Goal: Information Seeking & Learning: Learn about a topic

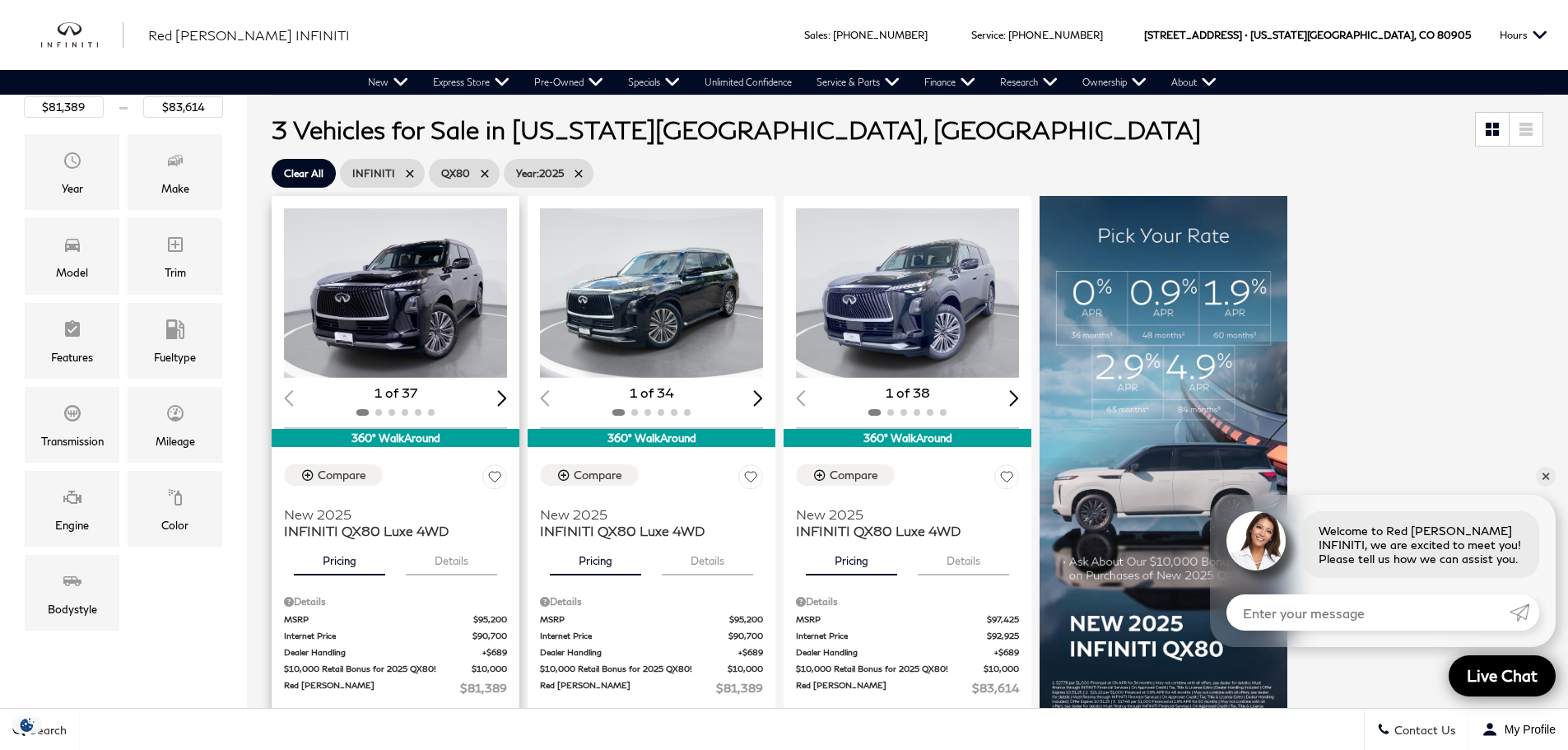
scroll to position [165, 0]
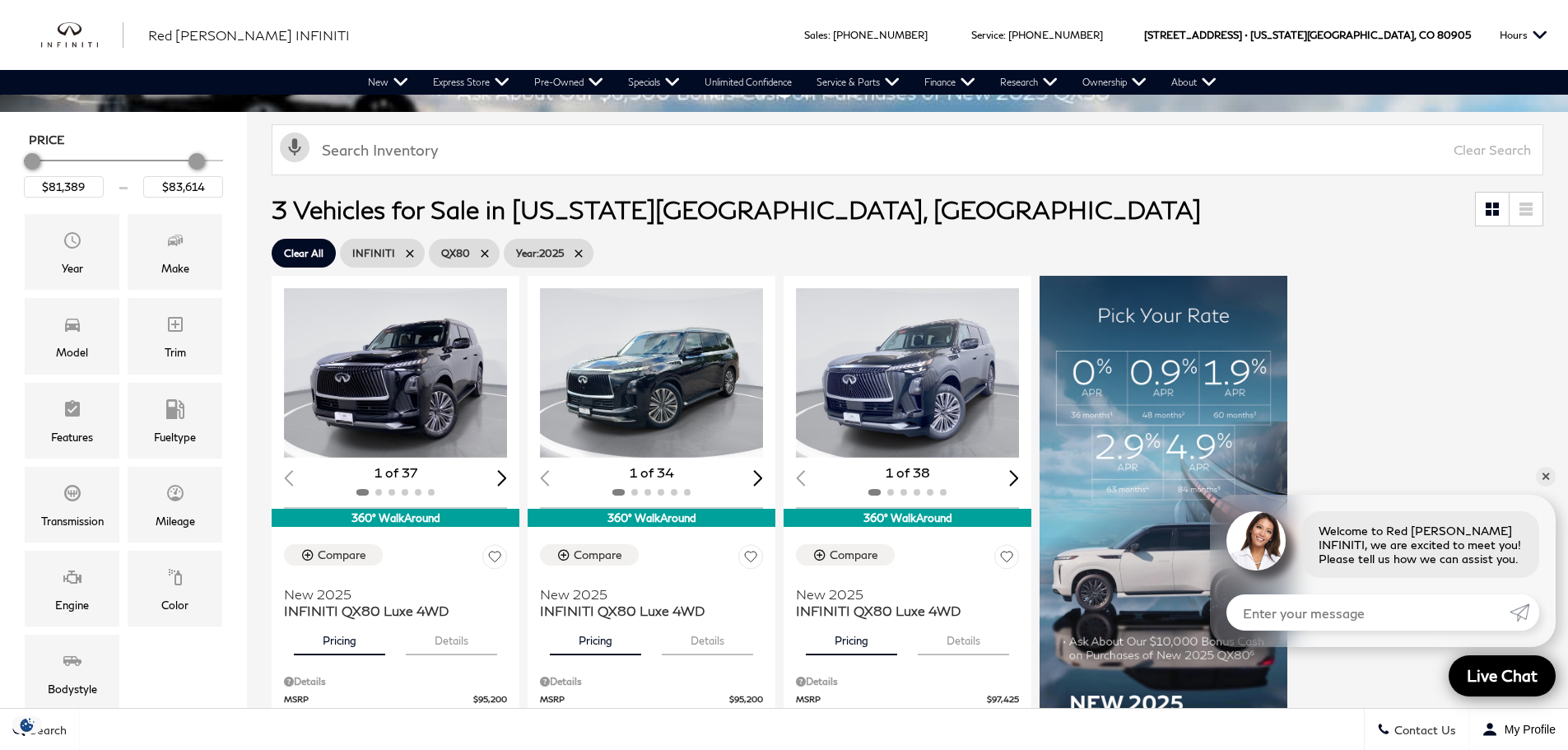
click at [540, 253] on span "Year : 2025" at bounding box center [540, 253] width 48 height 20
type input "$118,609"
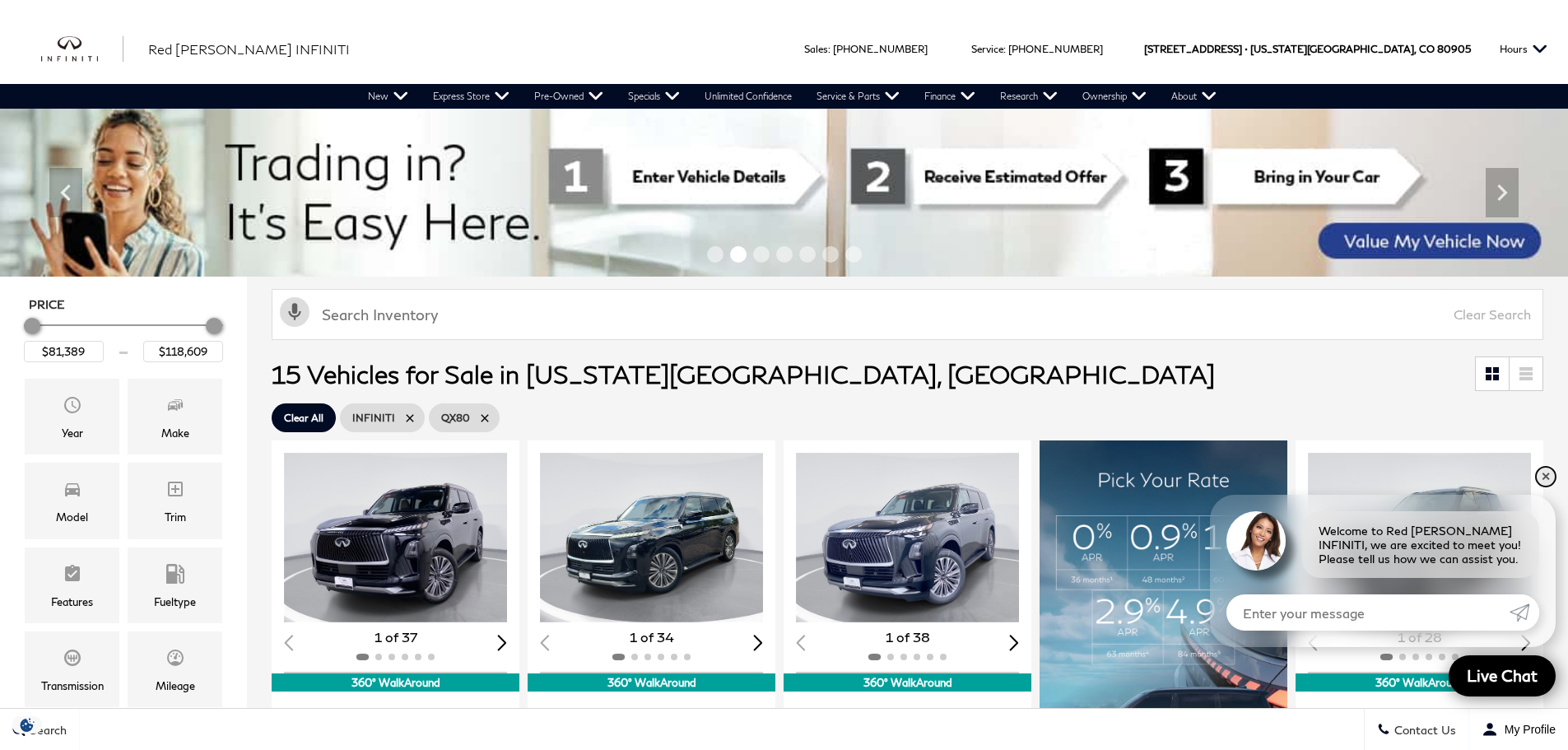
click at [1543, 479] on link "✕" at bounding box center [1545, 476] width 20 height 20
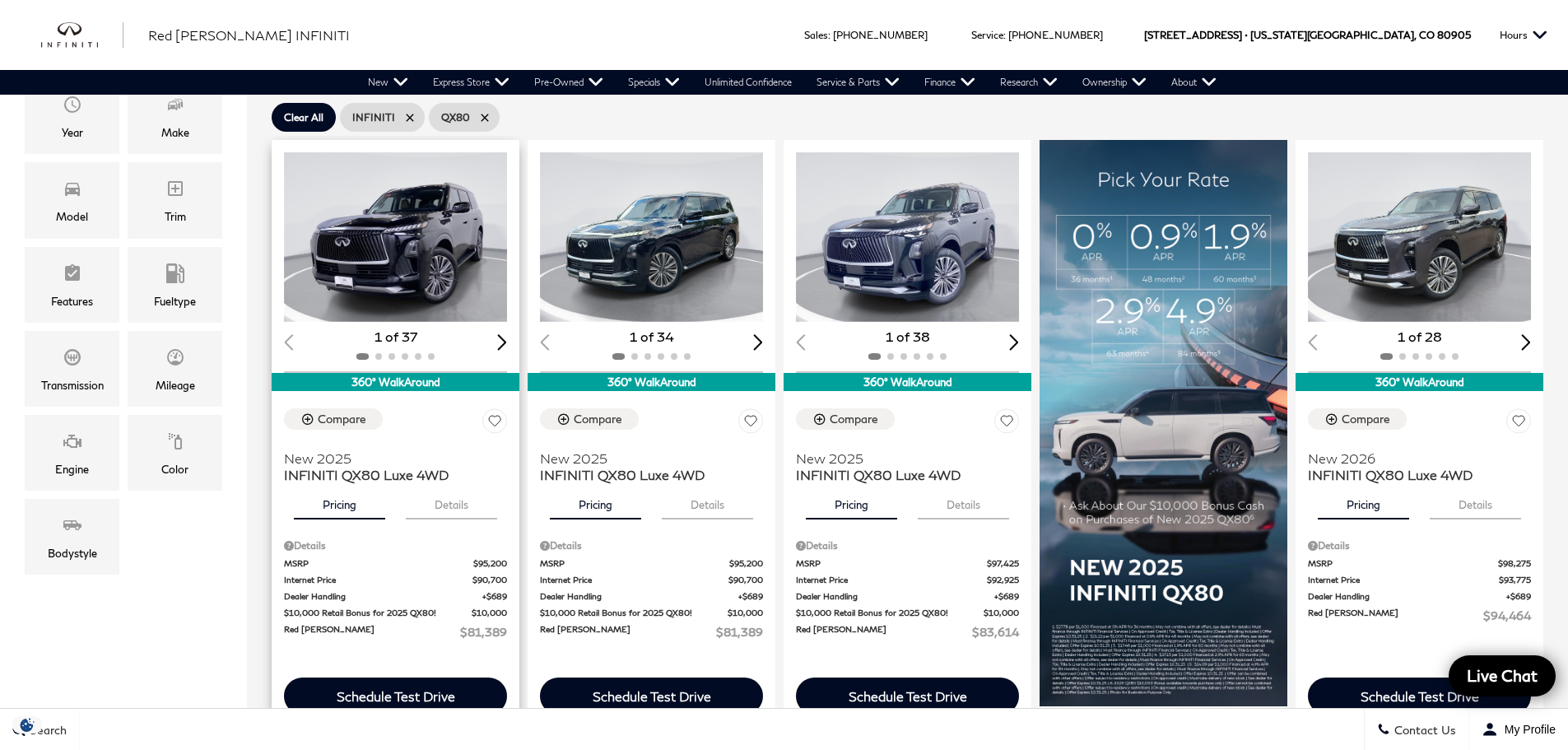
scroll to position [329, 0]
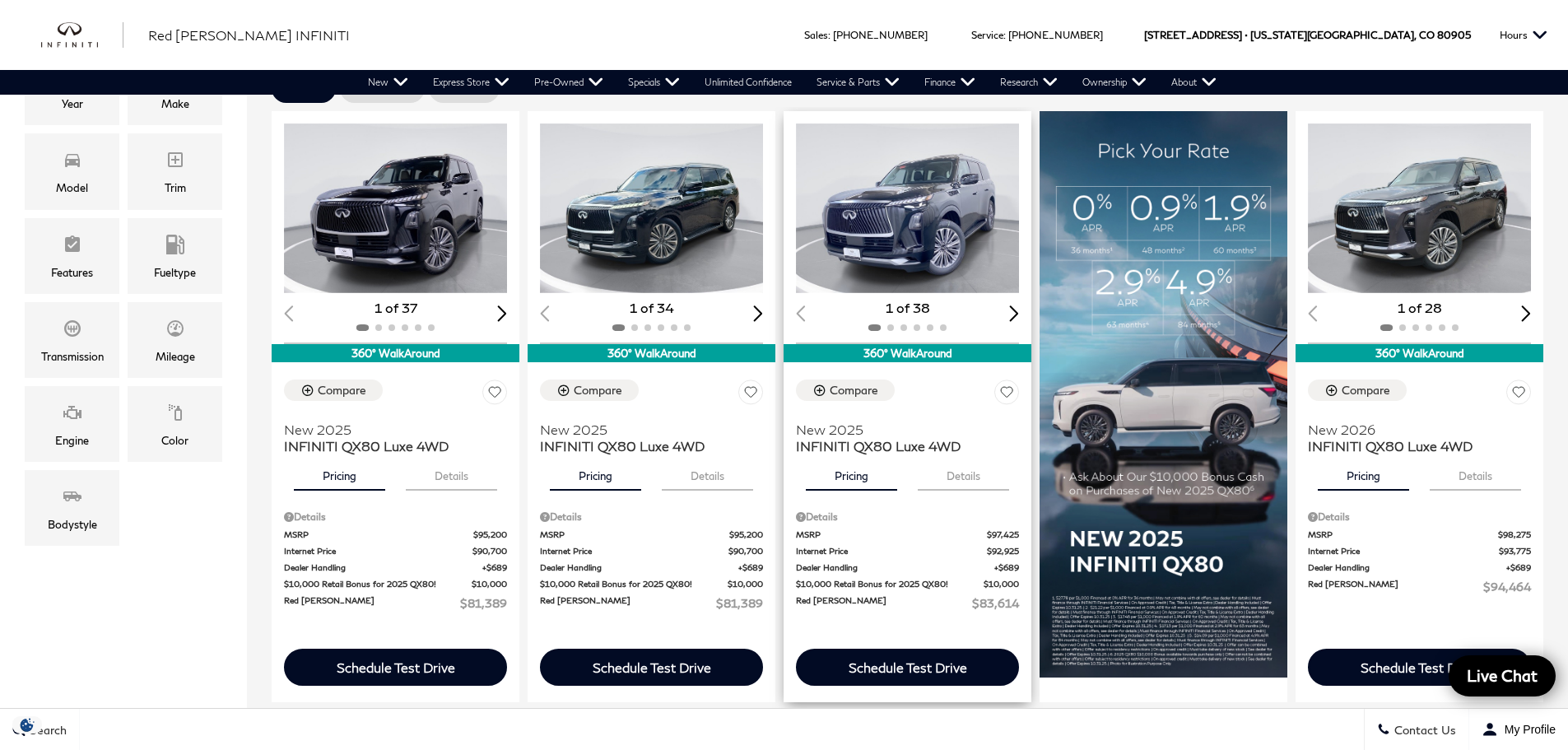
click at [923, 218] on img "1 / 2" at bounding box center [909, 209] width 226 height 170
click at [1019, 312] on div "Next slide" at bounding box center [1014, 313] width 10 height 15
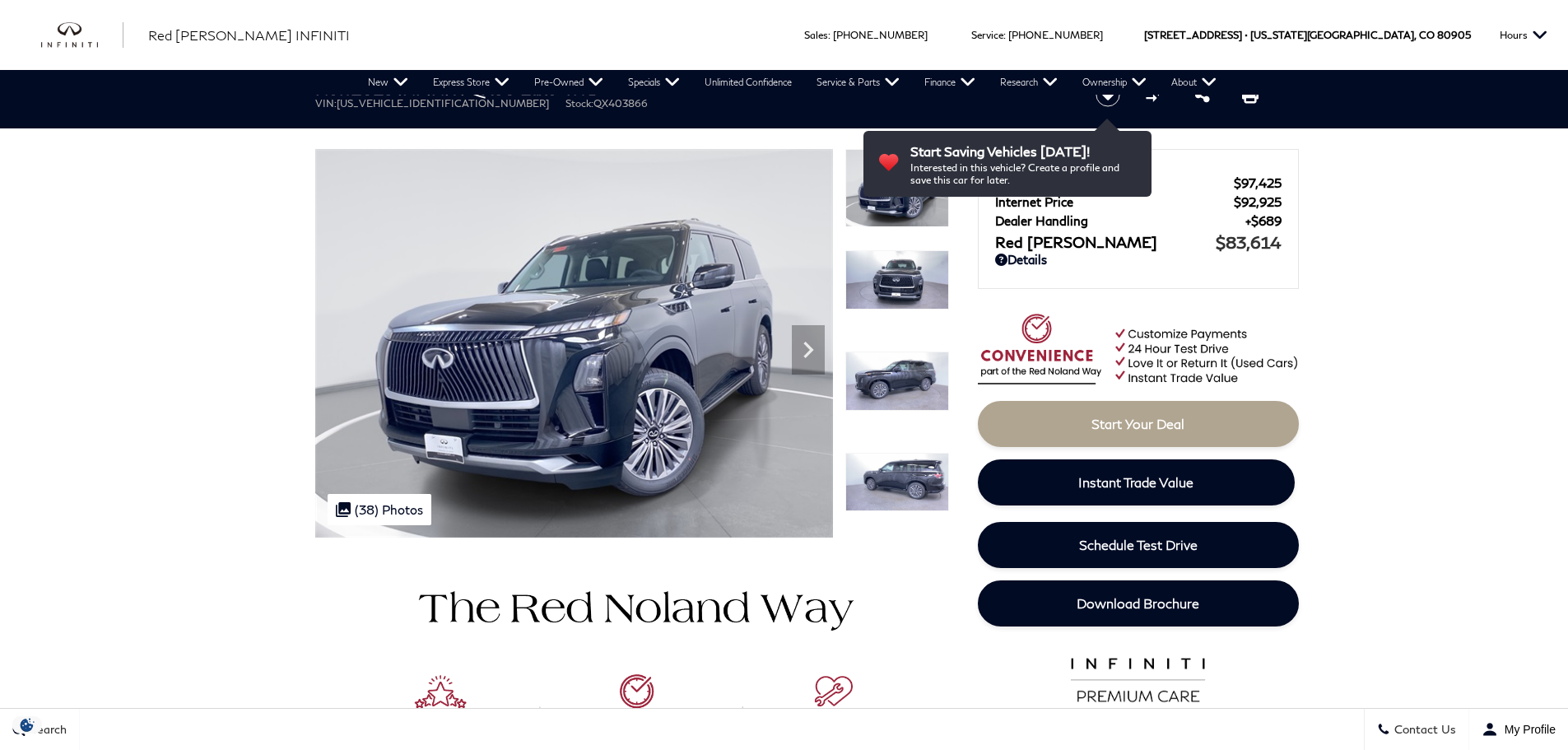
click at [808, 346] on icon "Next" at bounding box center [809, 350] width 10 height 16
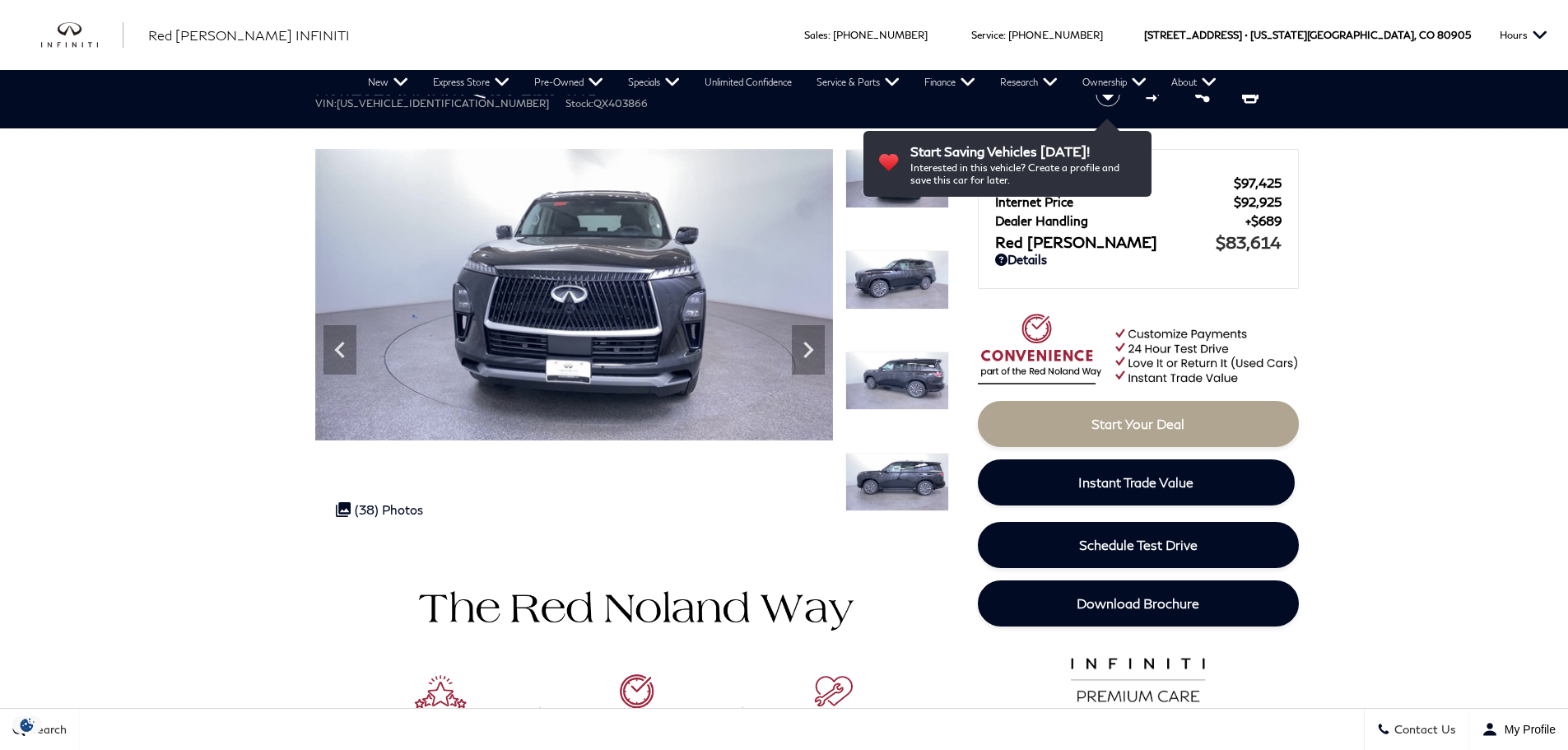
click at [808, 346] on icon "Next" at bounding box center [809, 350] width 10 height 16
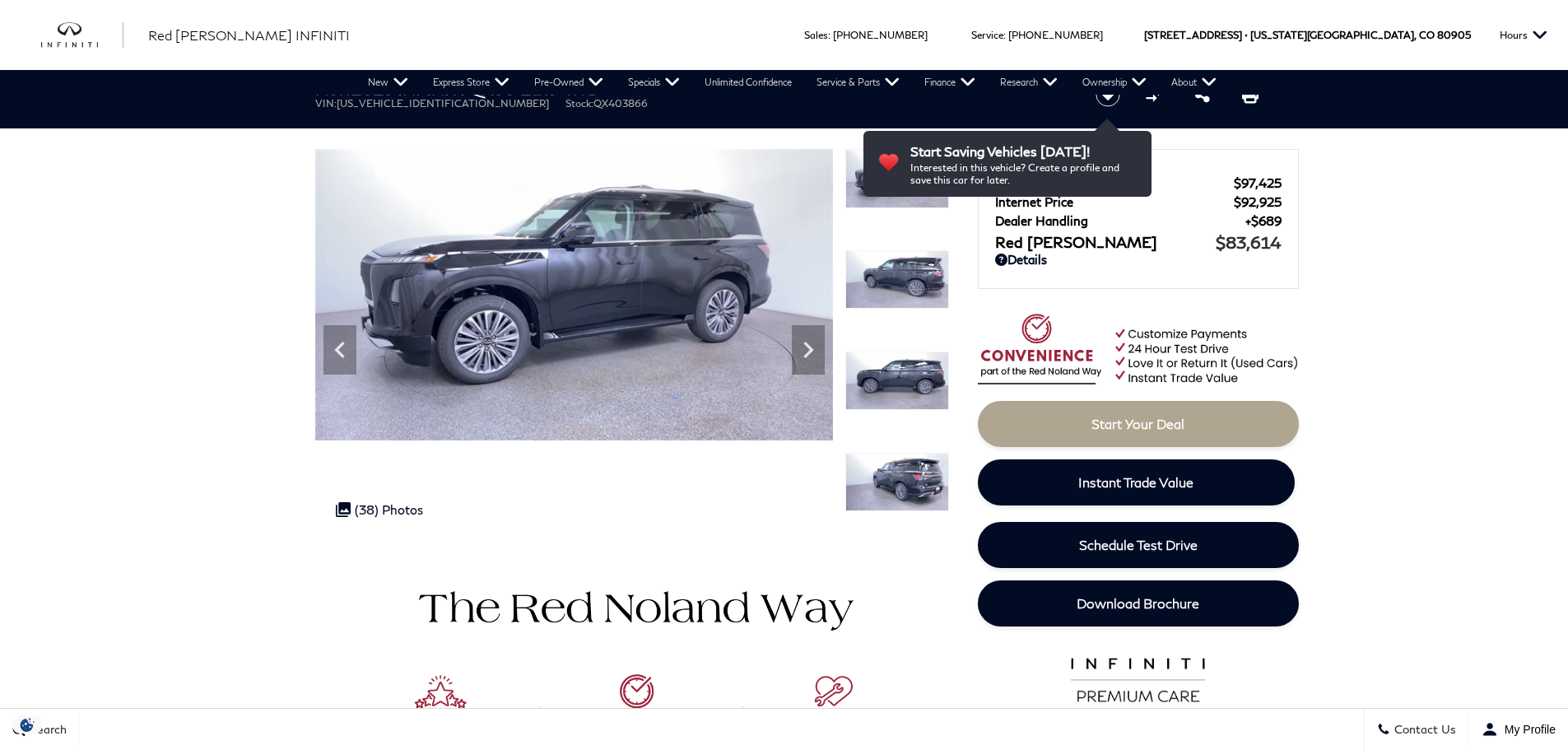
click at [808, 346] on icon "Next" at bounding box center [809, 350] width 10 height 16
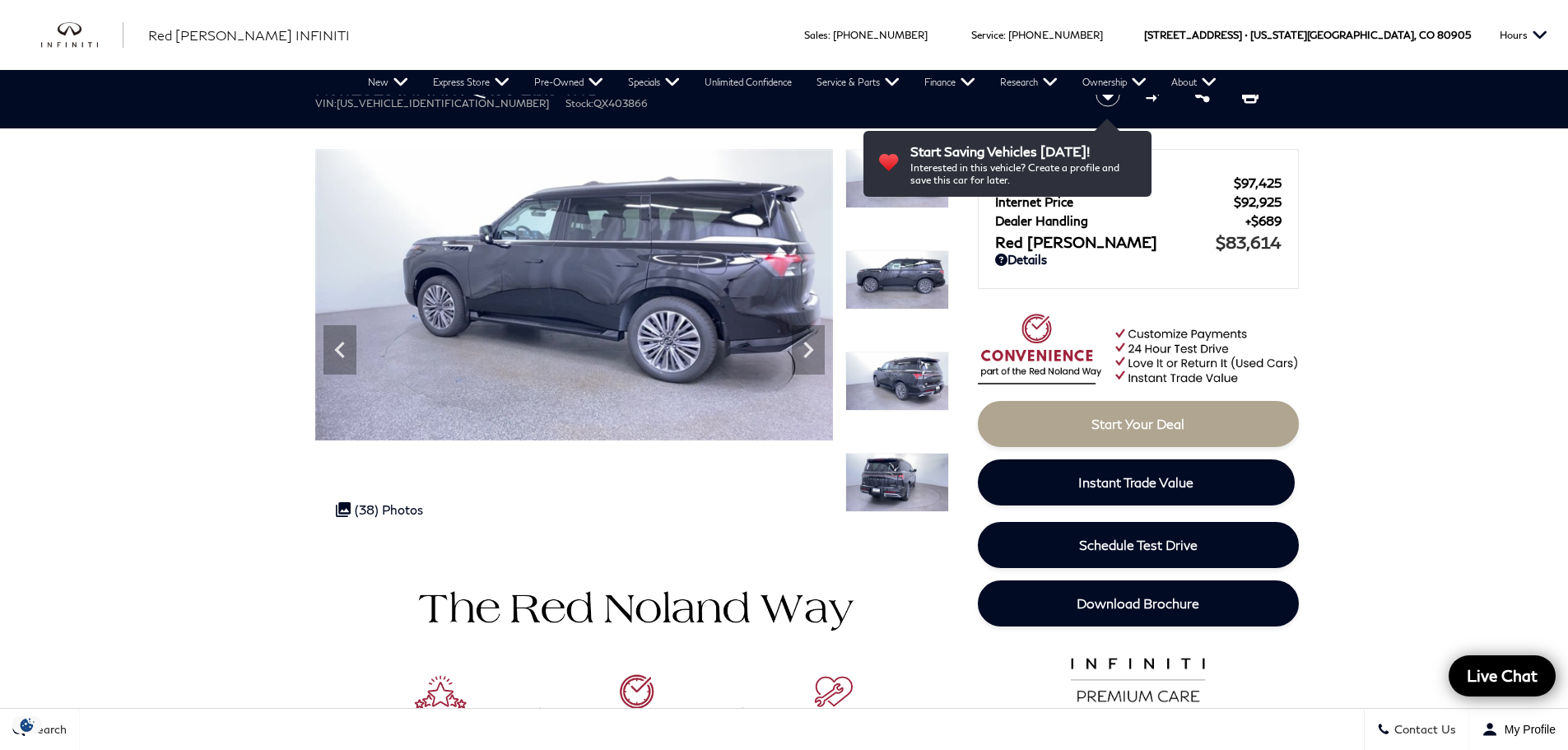
click at [808, 346] on icon "Next" at bounding box center [809, 350] width 10 height 16
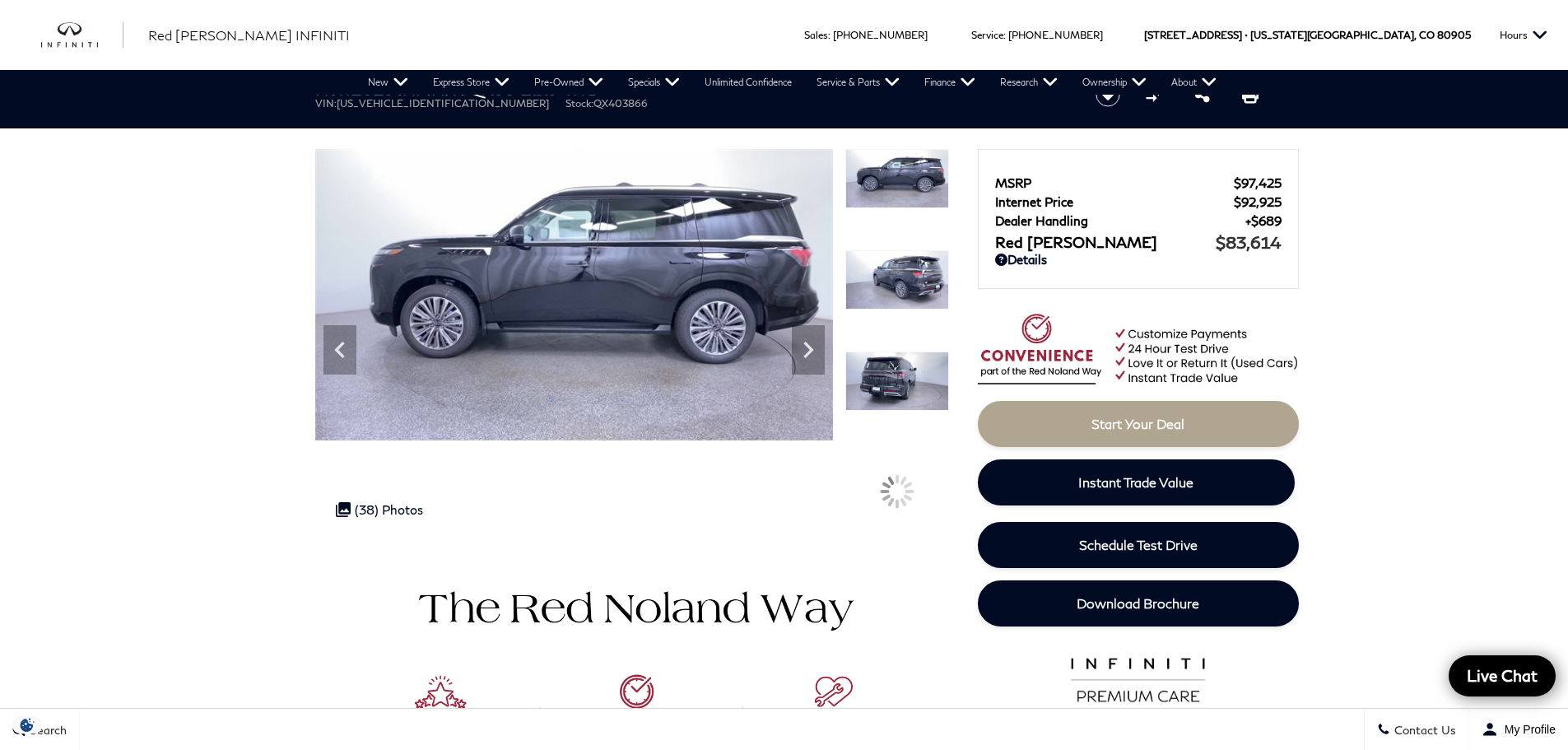
click at [808, 346] on icon "Next" at bounding box center [809, 350] width 10 height 16
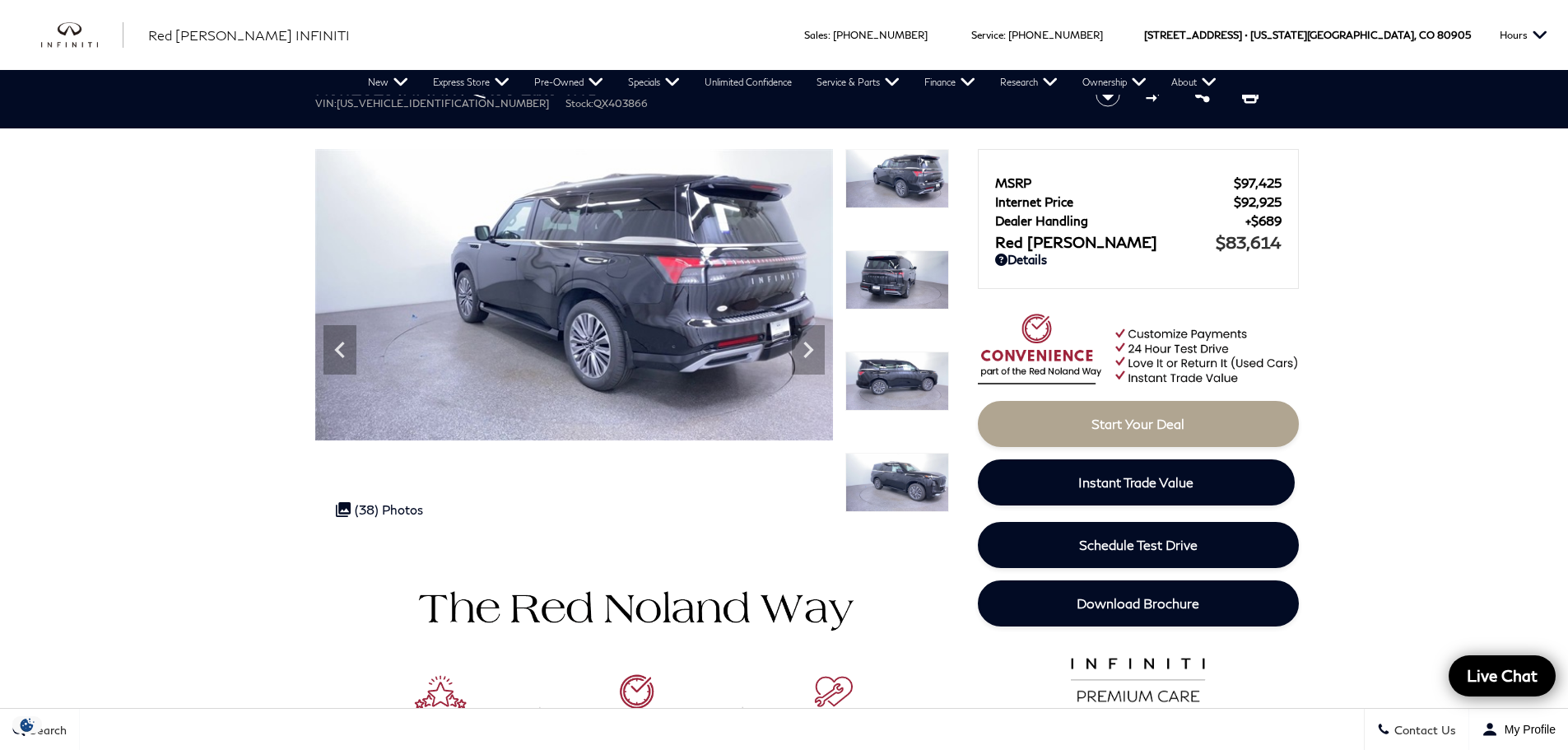
click at [808, 346] on icon "Next" at bounding box center [809, 350] width 10 height 16
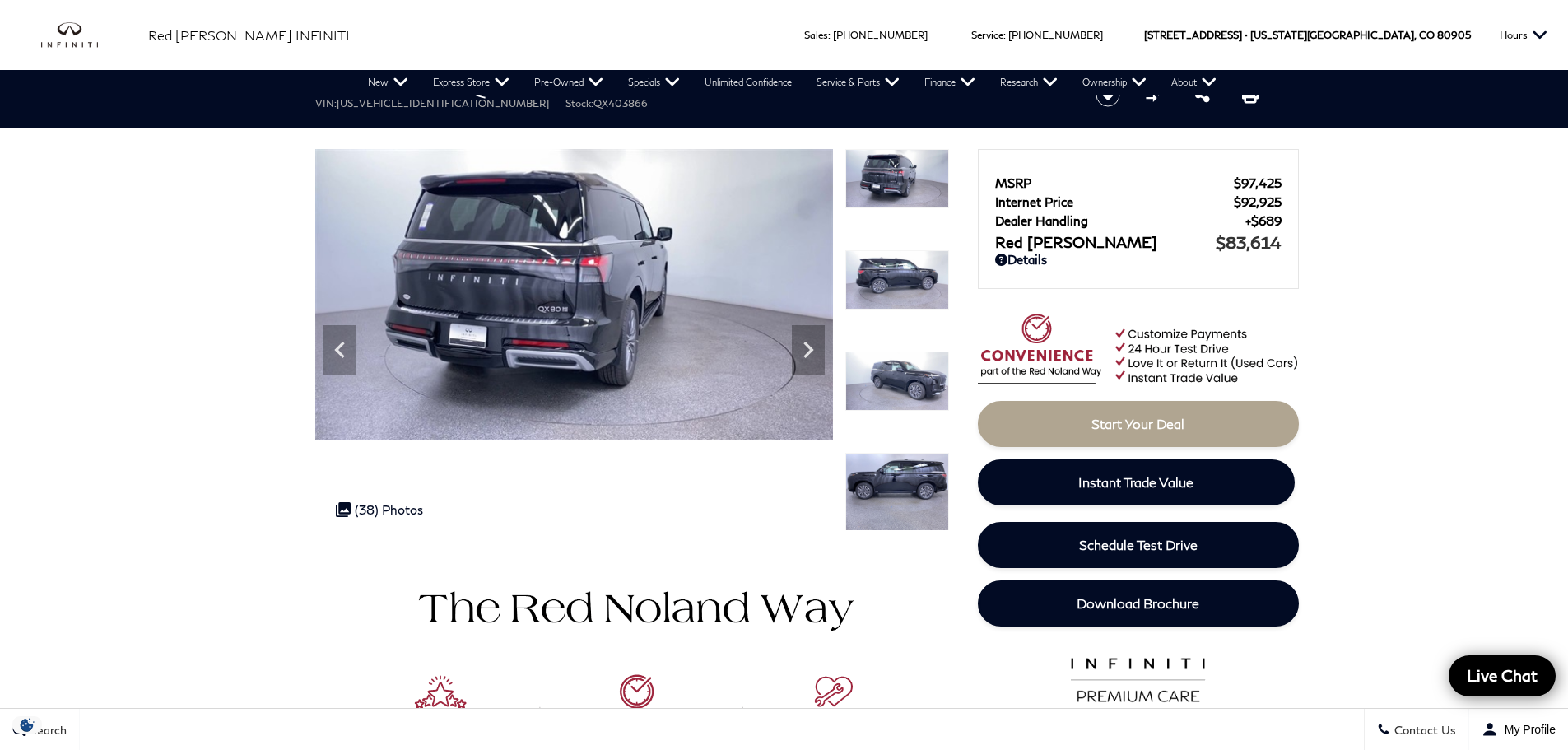
click at [808, 346] on icon "Next" at bounding box center [809, 350] width 10 height 16
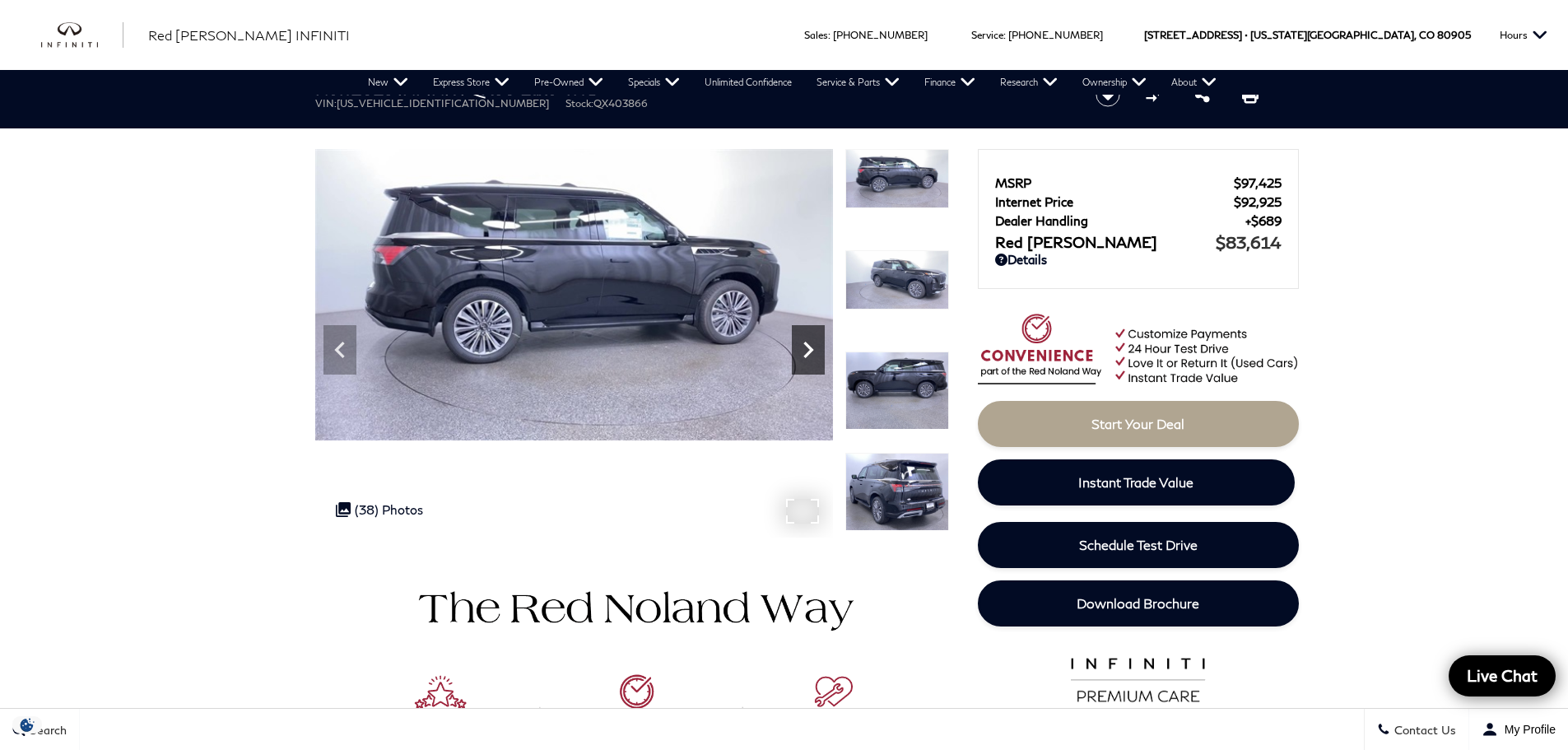
click at [802, 342] on icon "Next" at bounding box center [808, 350] width 33 height 33
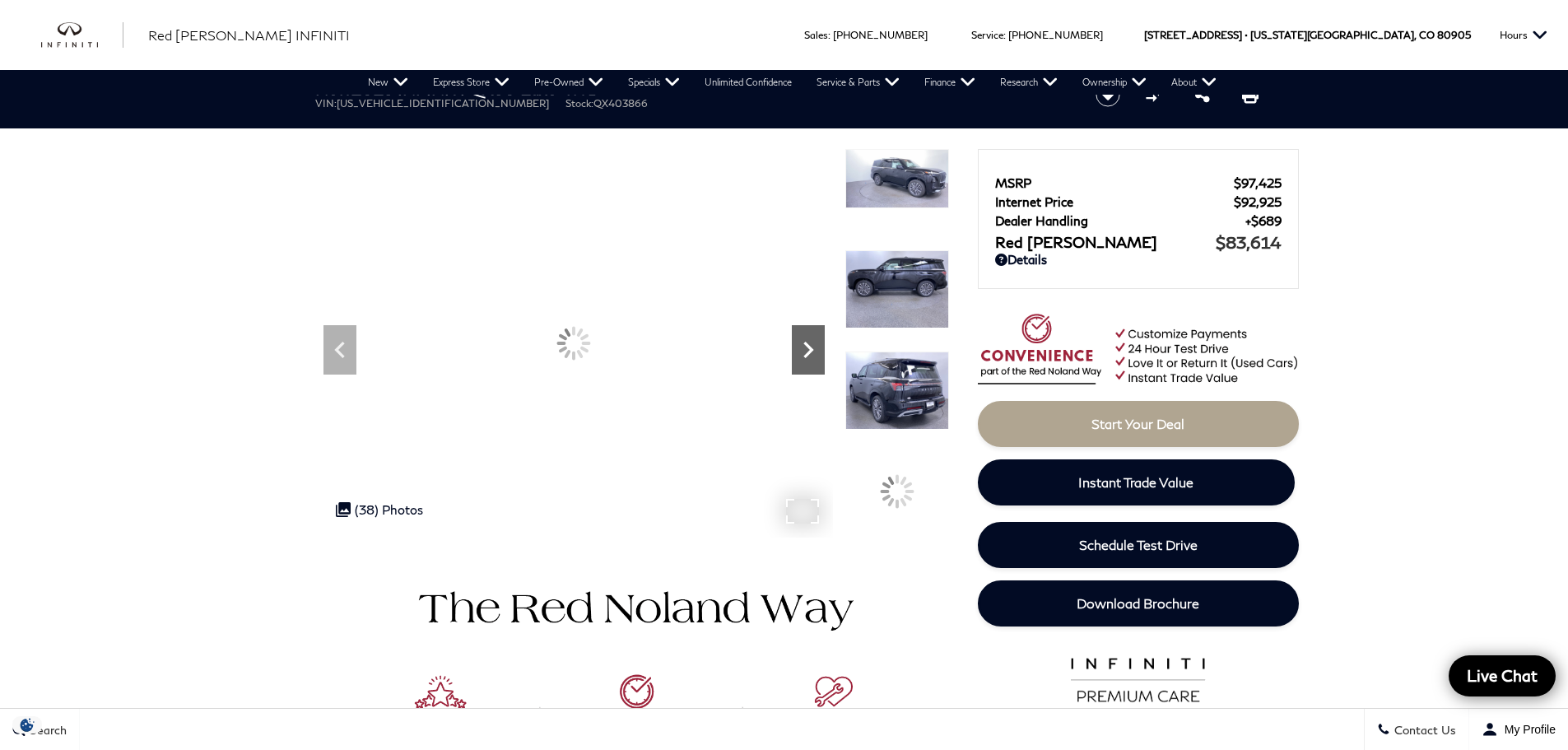
click at [806, 344] on icon "Next" at bounding box center [809, 350] width 10 height 16
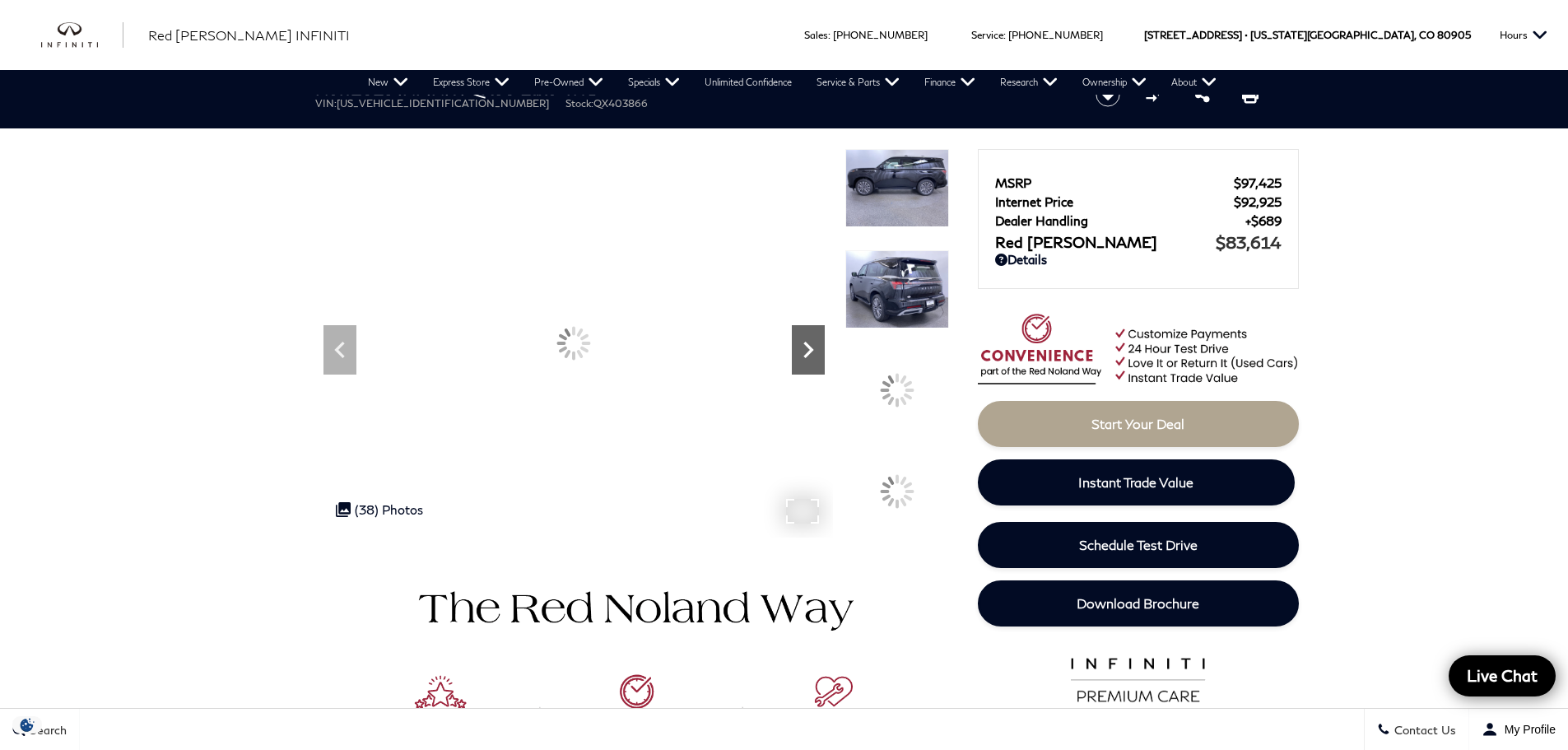
click at [806, 344] on icon "Next" at bounding box center [809, 350] width 10 height 16
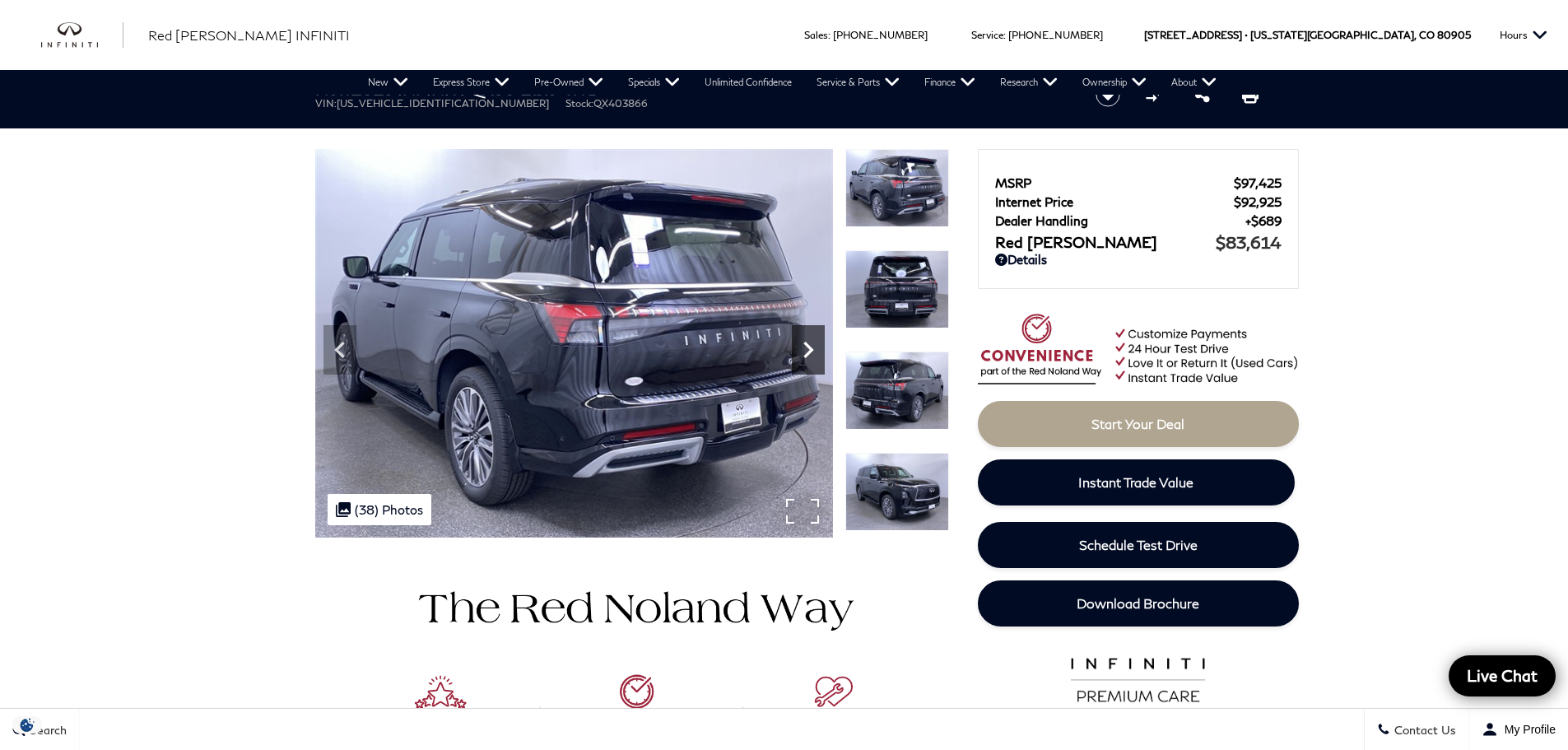
click at [806, 344] on icon "Next" at bounding box center [809, 350] width 10 height 16
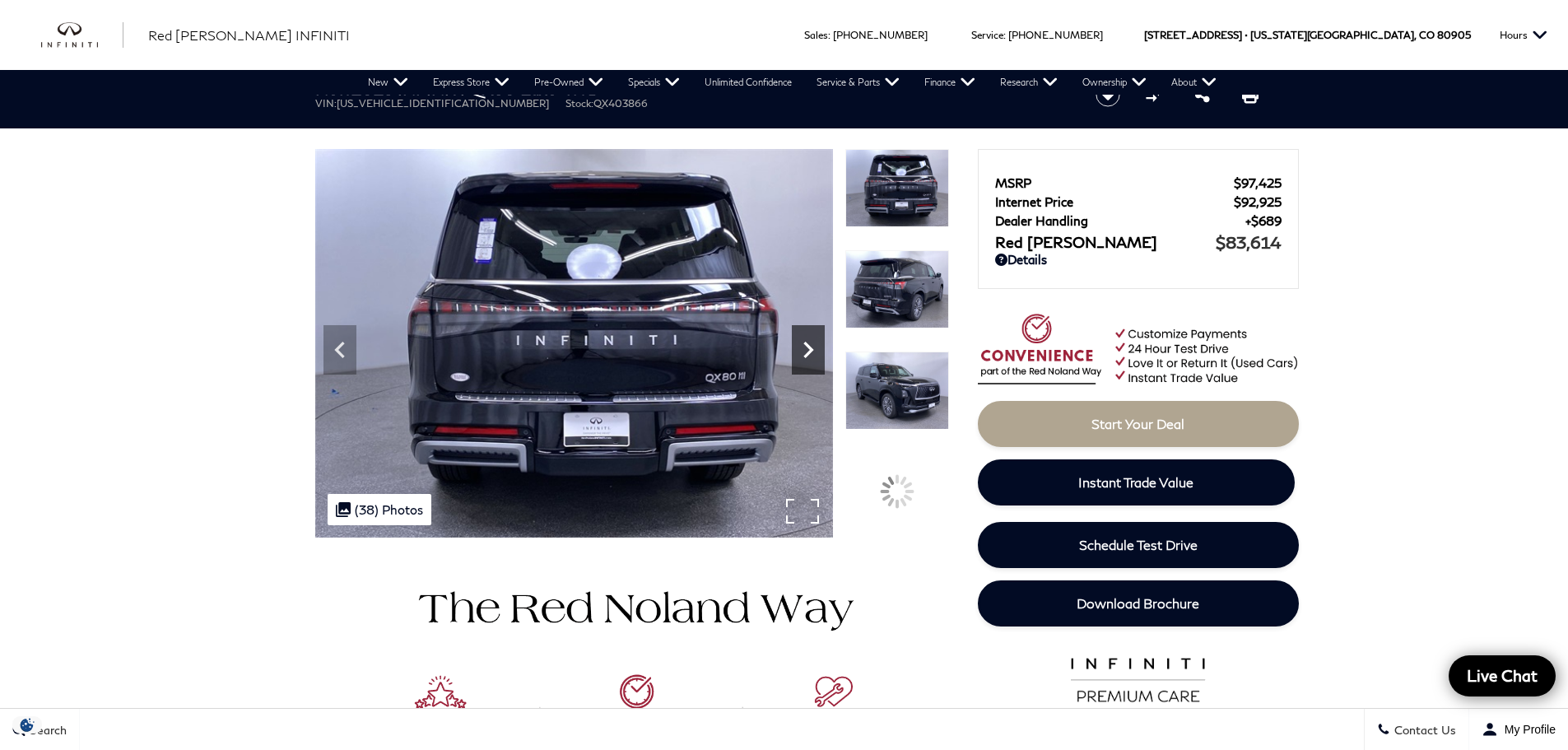
click at [806, 344] on icon "Next" at bounding box center [809, 350] width 10 height 16
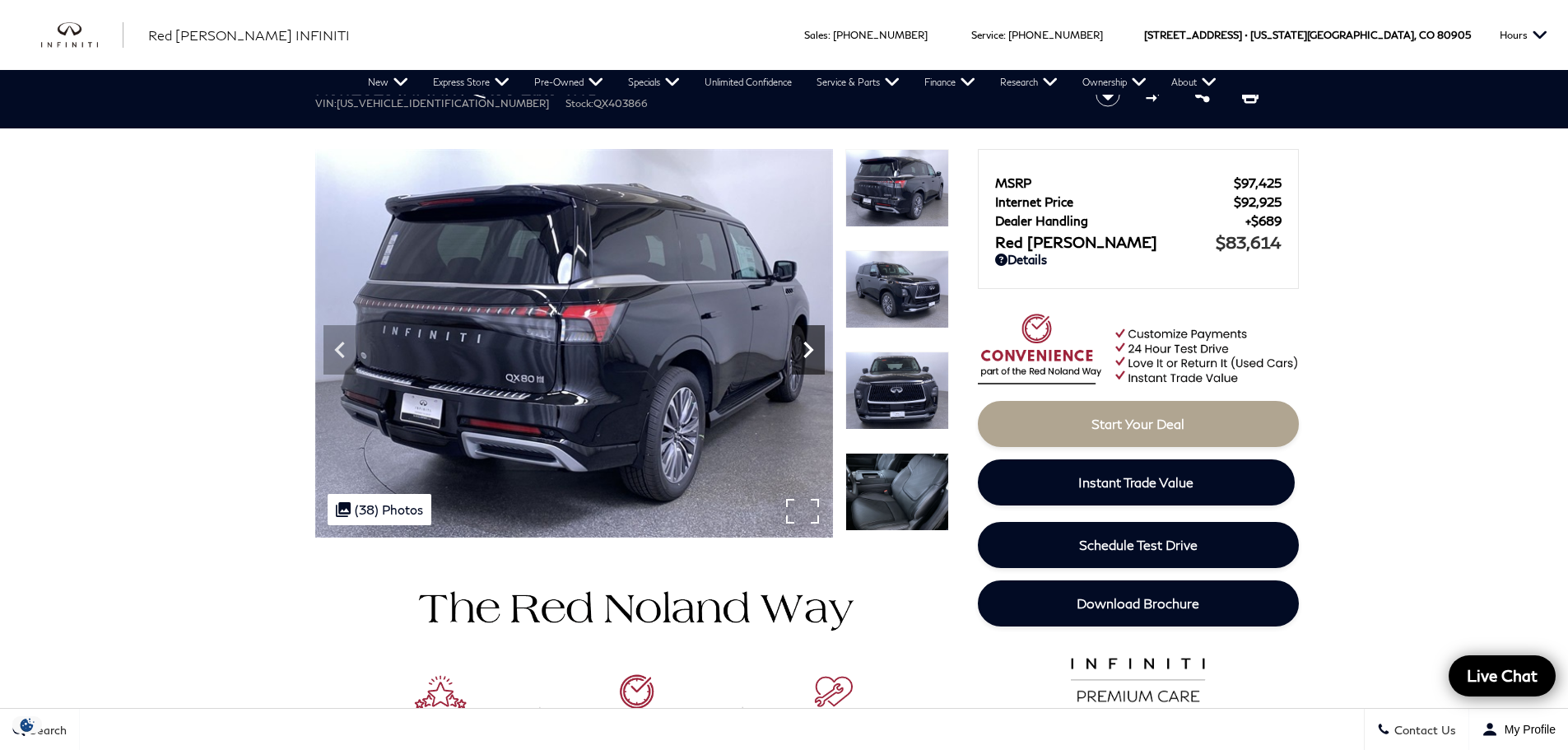
click at [806, 344] on icon "Next" at bounding box center [809, 350] width 10 height 16
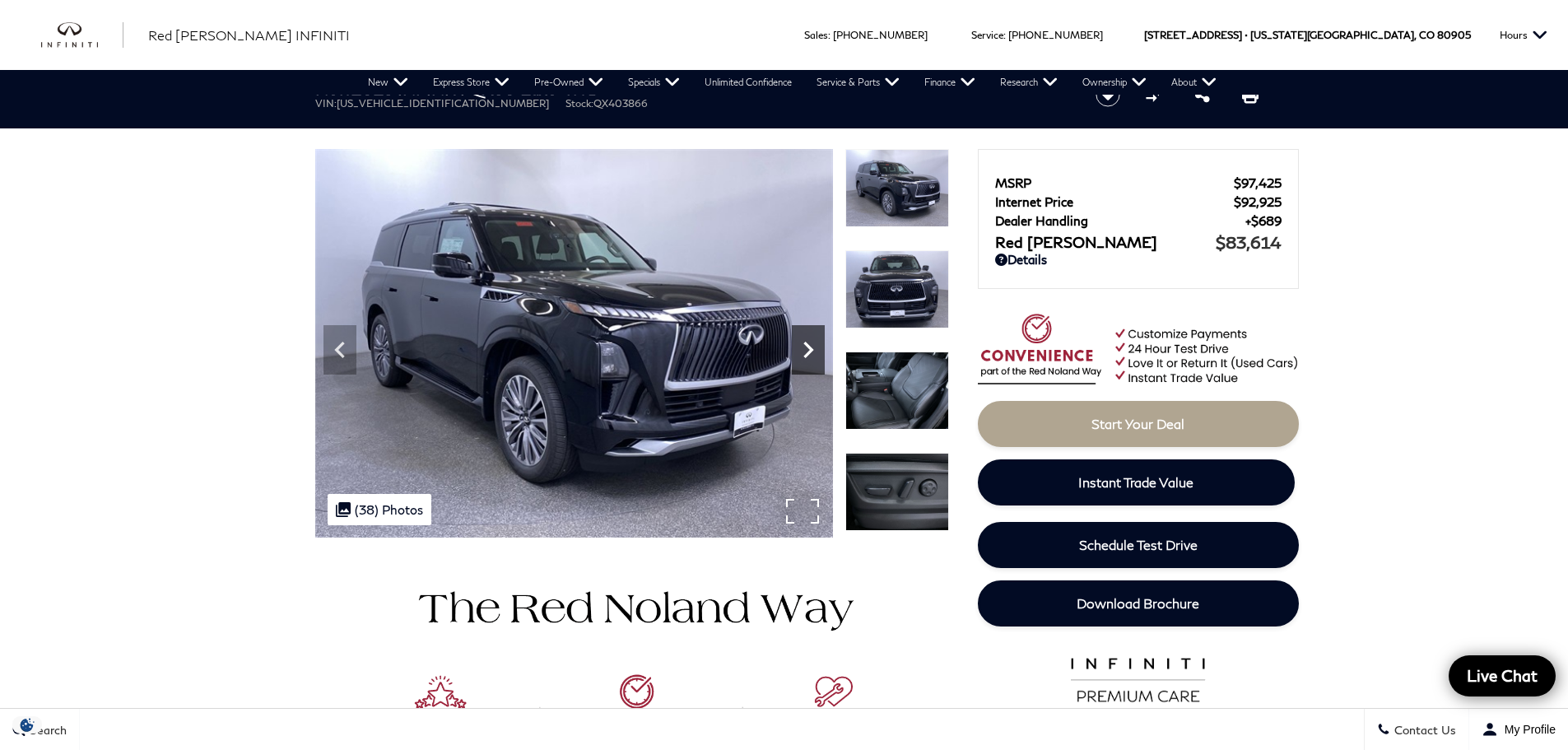
click at [806, 344] on icon "Next" at bounding box center [809, 350] width 10 height 16
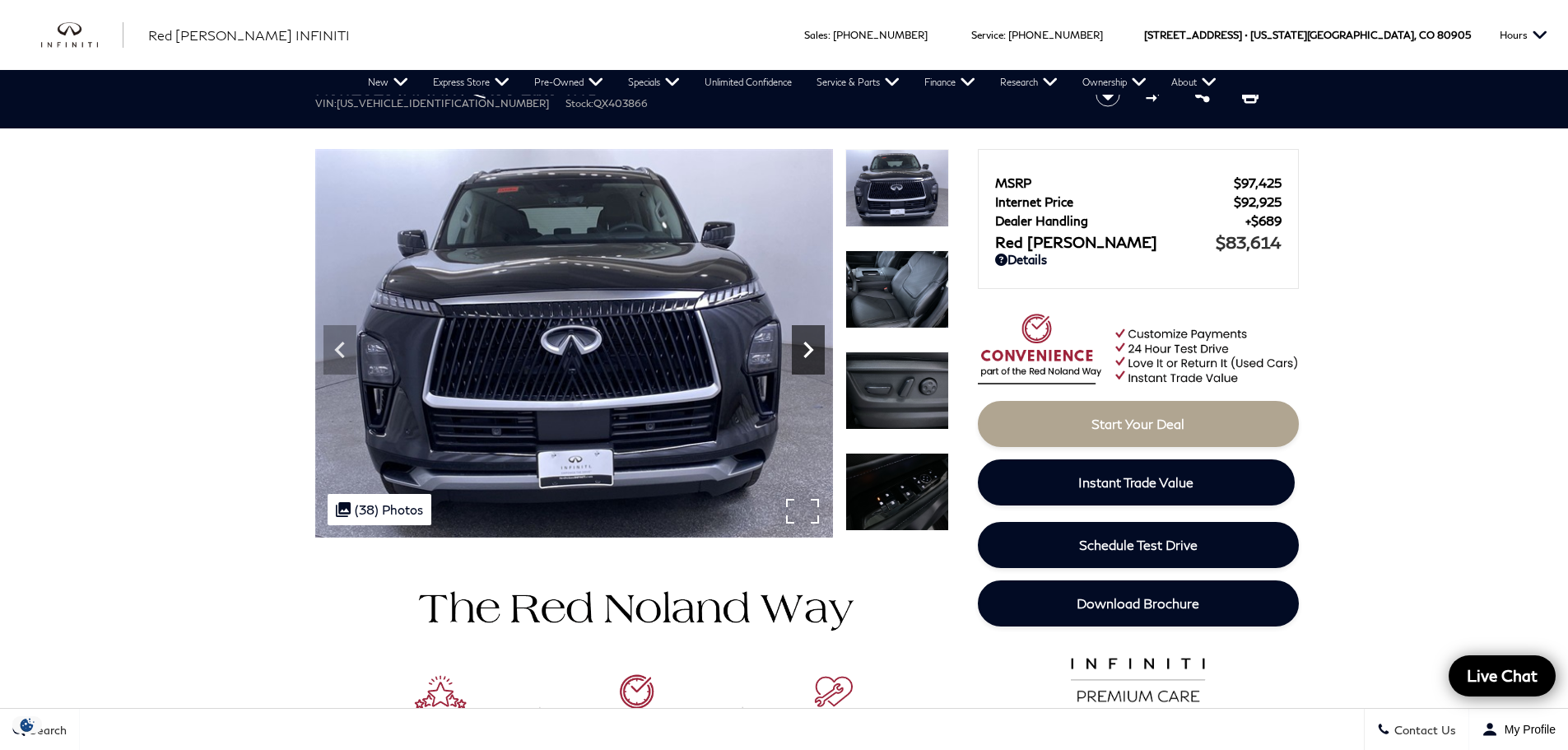
click at [806, 344] on icon "Next" at bounding box center [809, 350] width 10 height 16
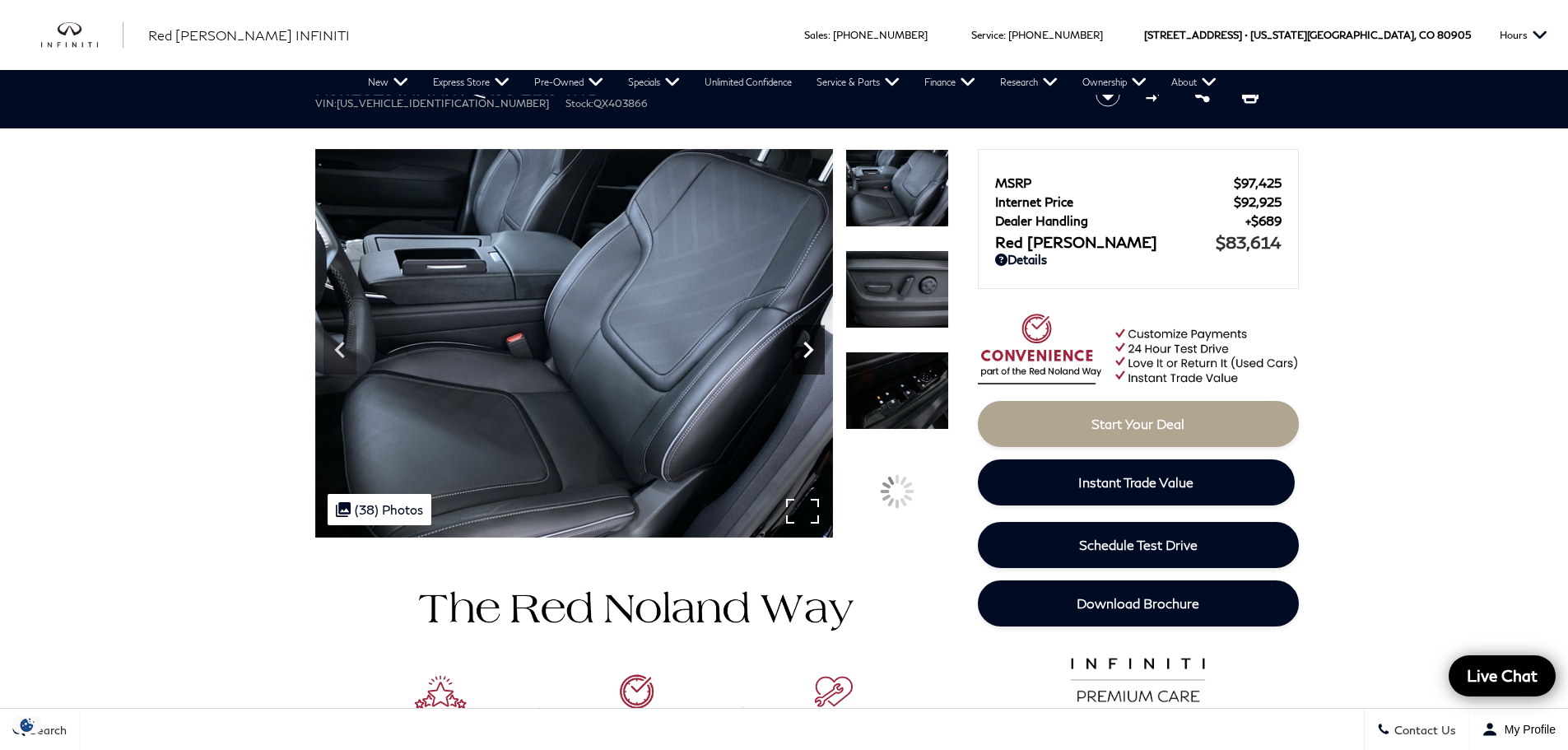
click at [806, 344] on icon "Next" at bounding box center [809, 350] width 10 height 16
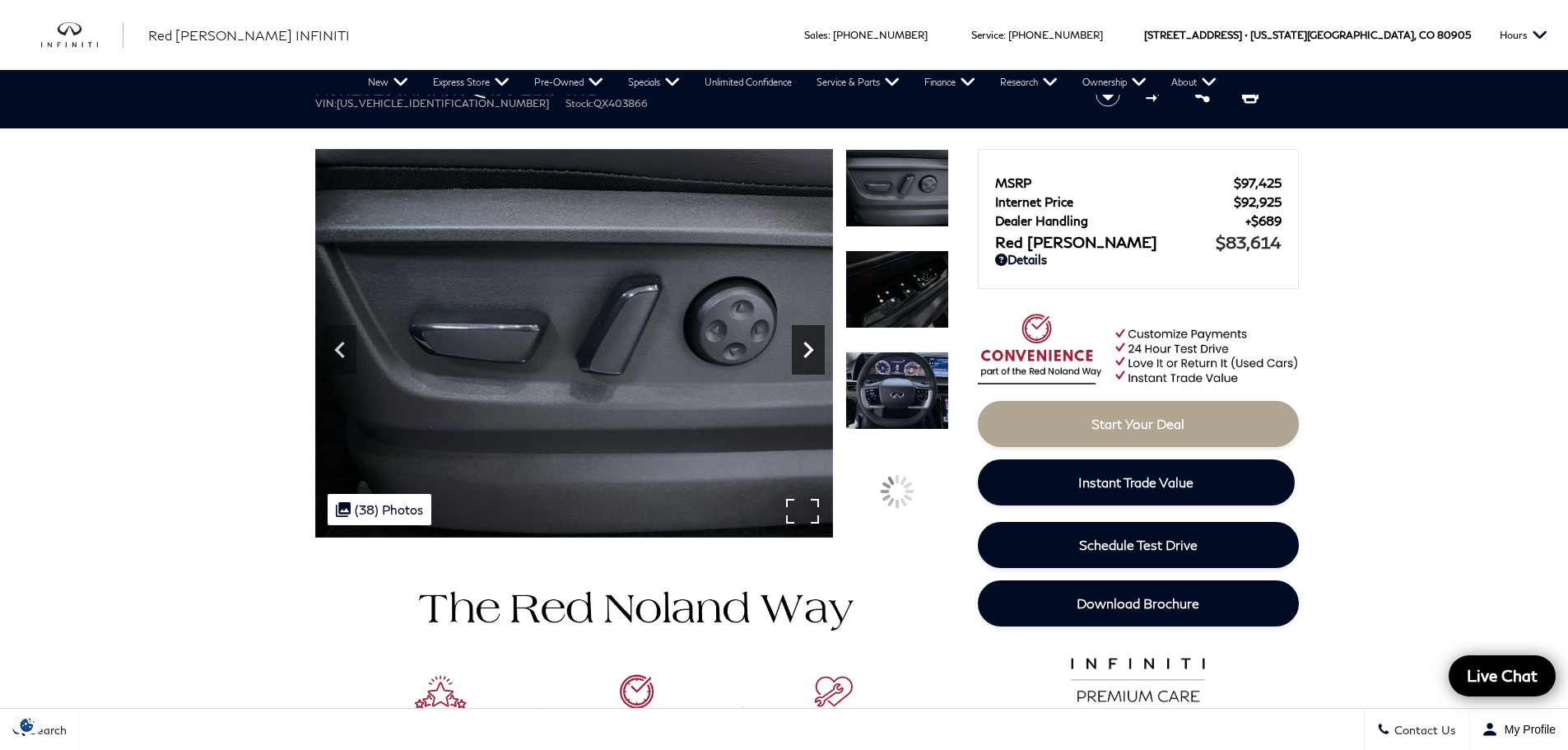
click at [806, 344] on icon "Next" at bounding box center [809, 350] width 10 height 16
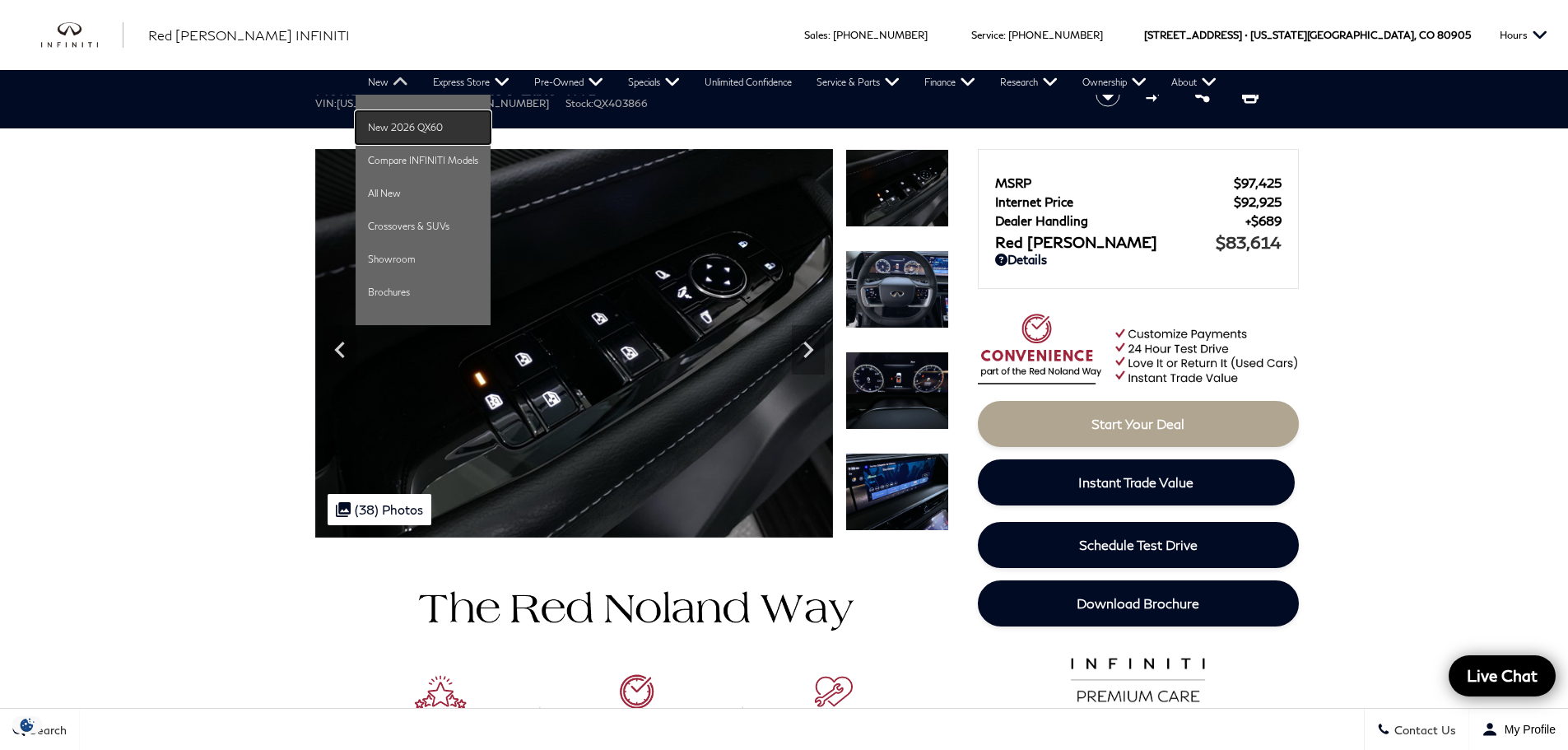
click at [427, 126] on link "New 2026 QX60" at bounding box center [423, 127] width 135 height 33
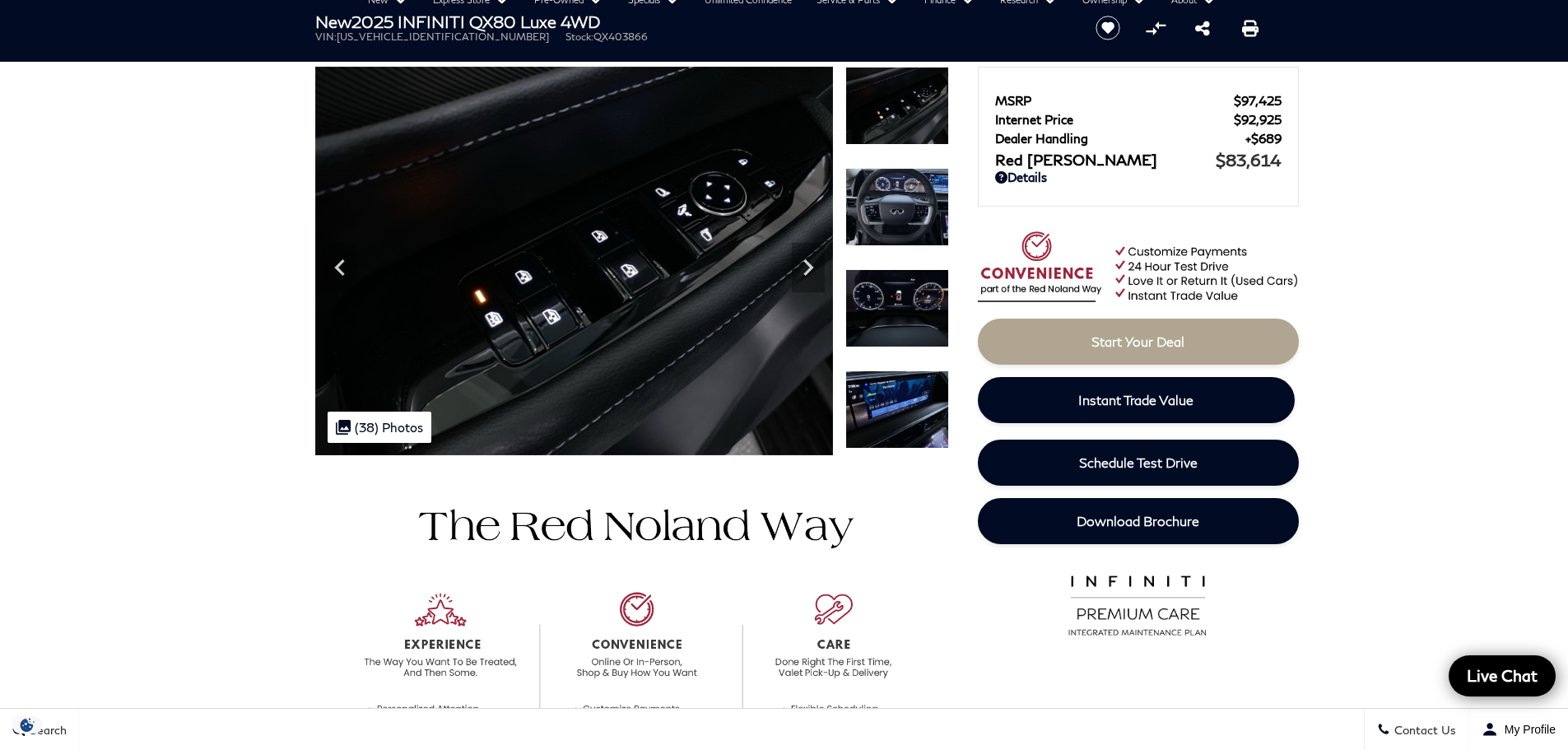
scroll to position [411, 0]
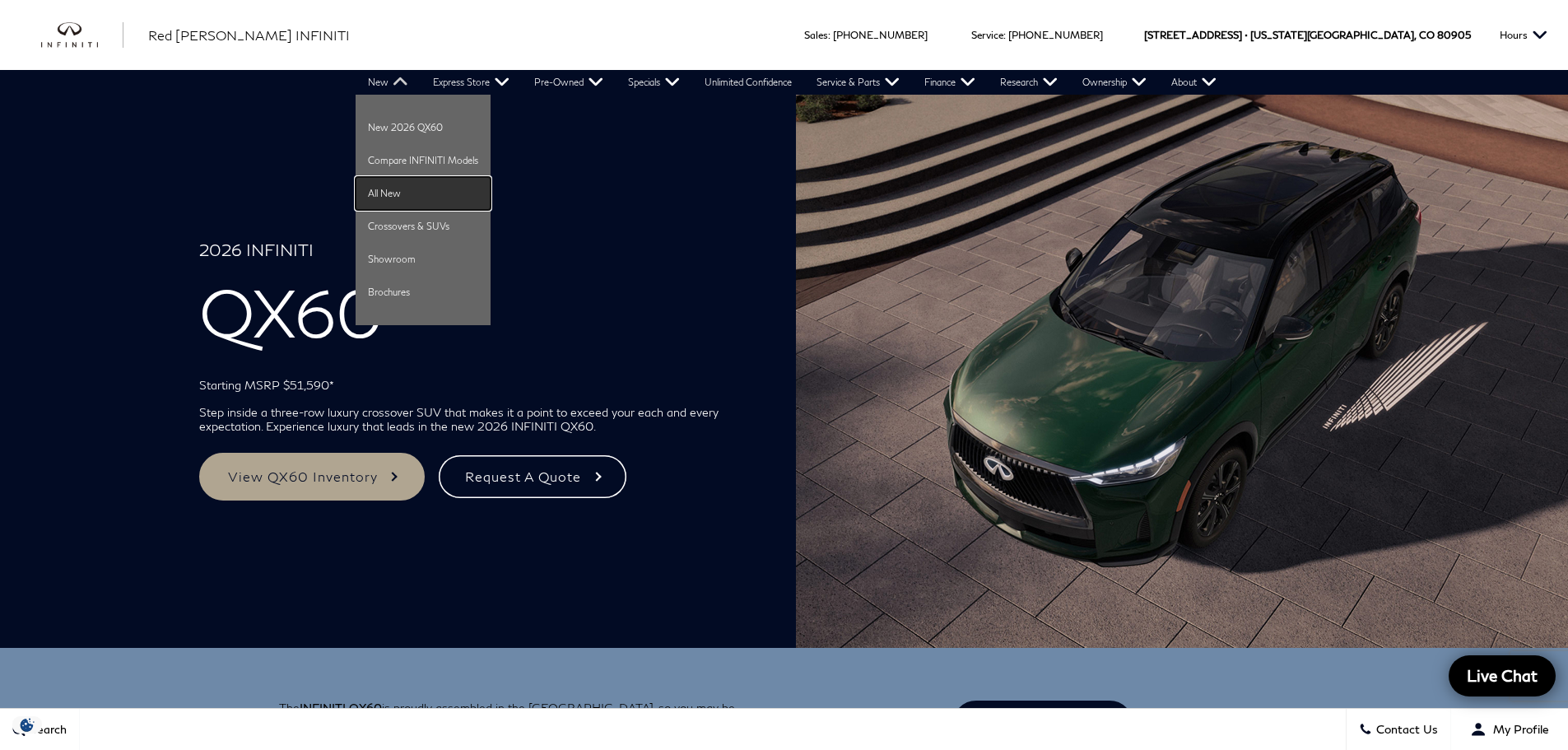
click at [396, 188] on link "All New" at bounding box center [423, 193] width 135 height 33
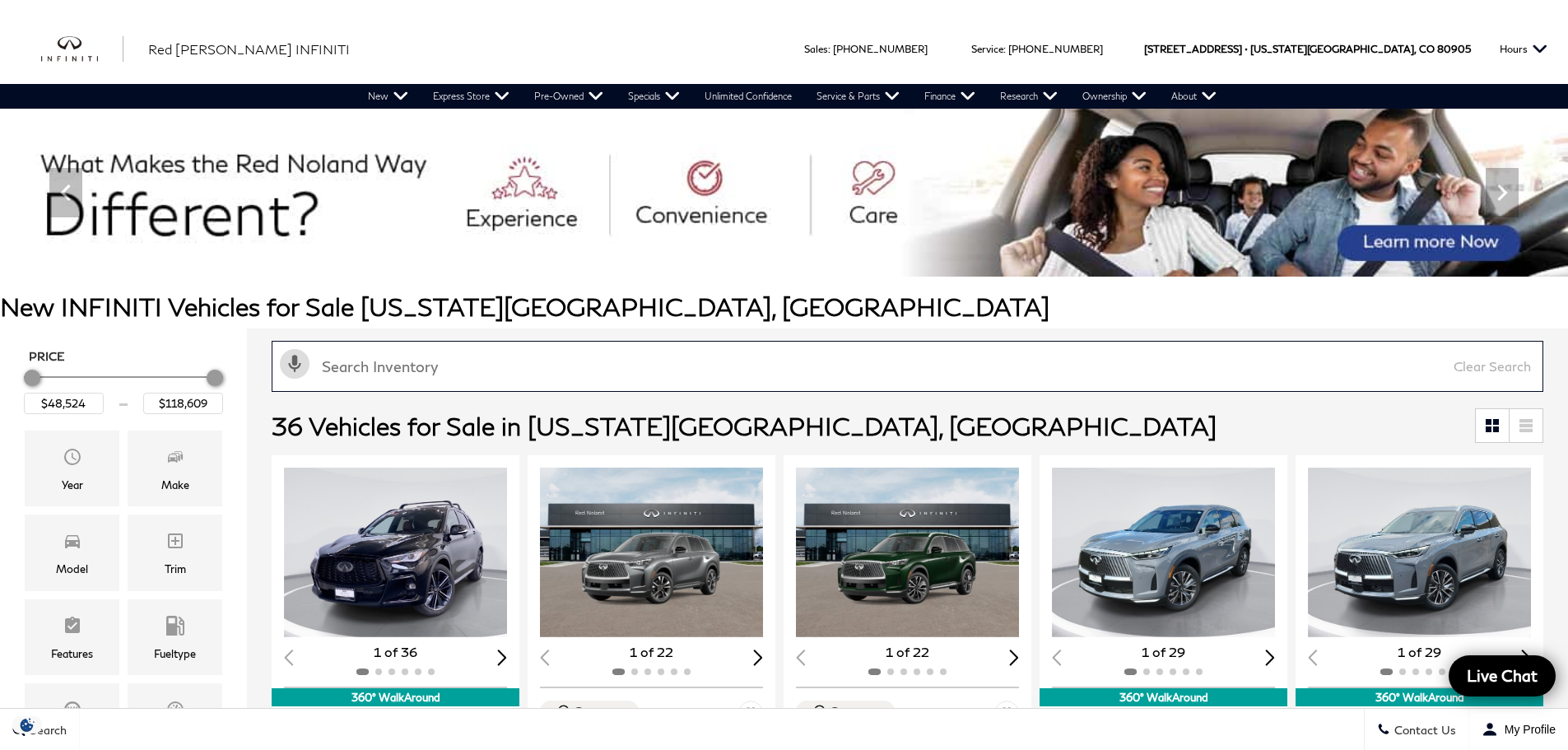
click at [418, 365] on input "text" at bounding box center [907, 367] width 1272 height 51
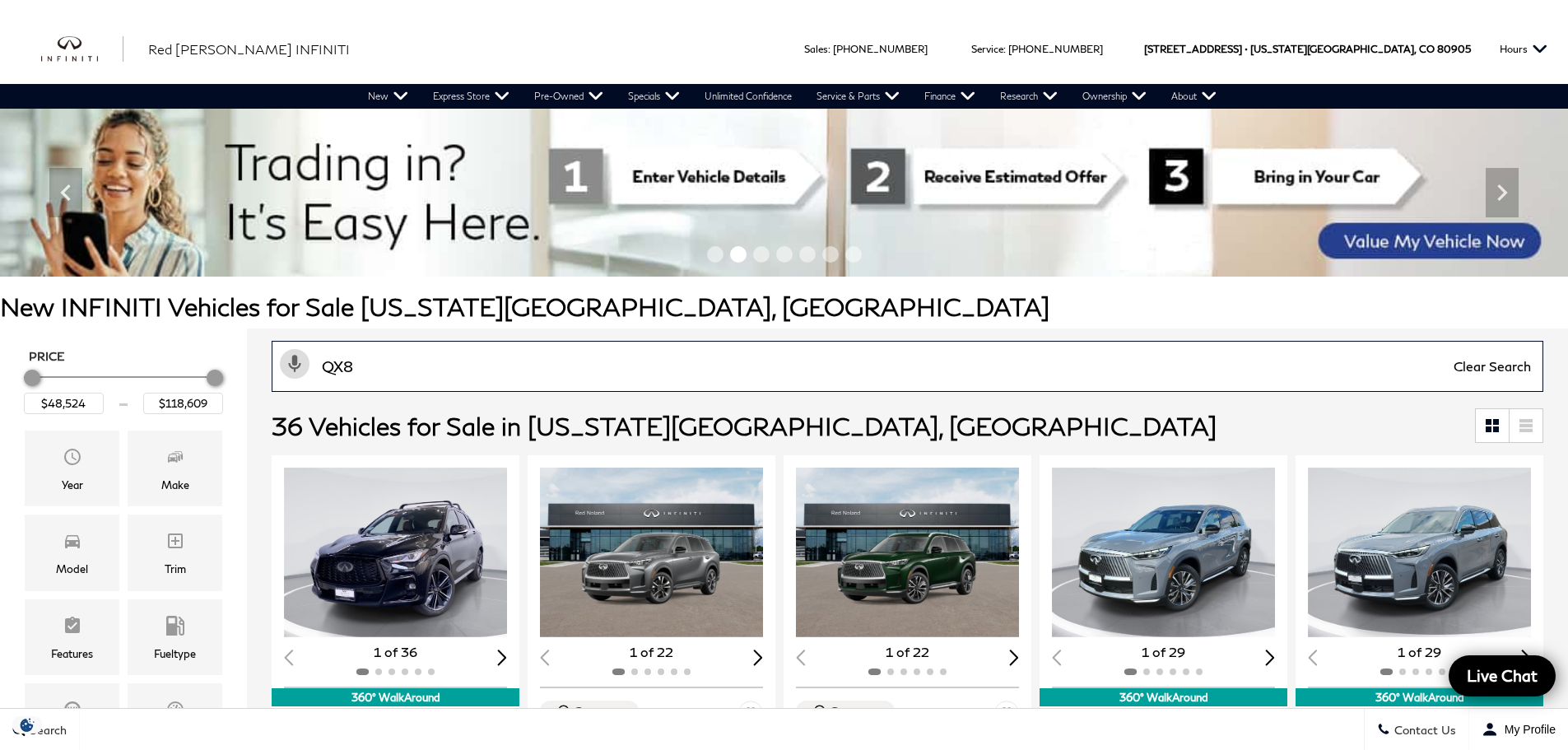
type input "QX80"
type input "$81,389"
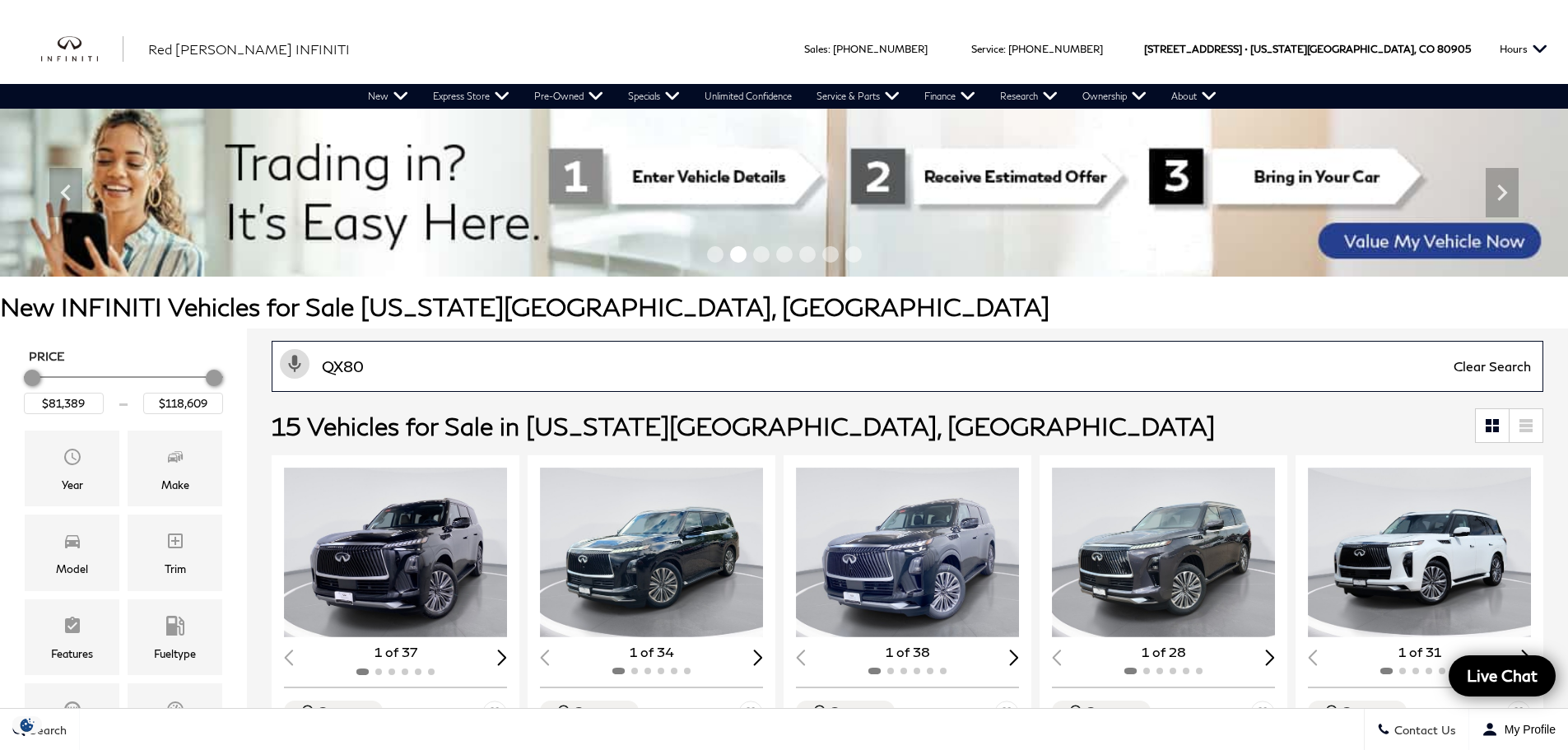
type input "QX80"
